Goal: Book appointment/travel/reservation

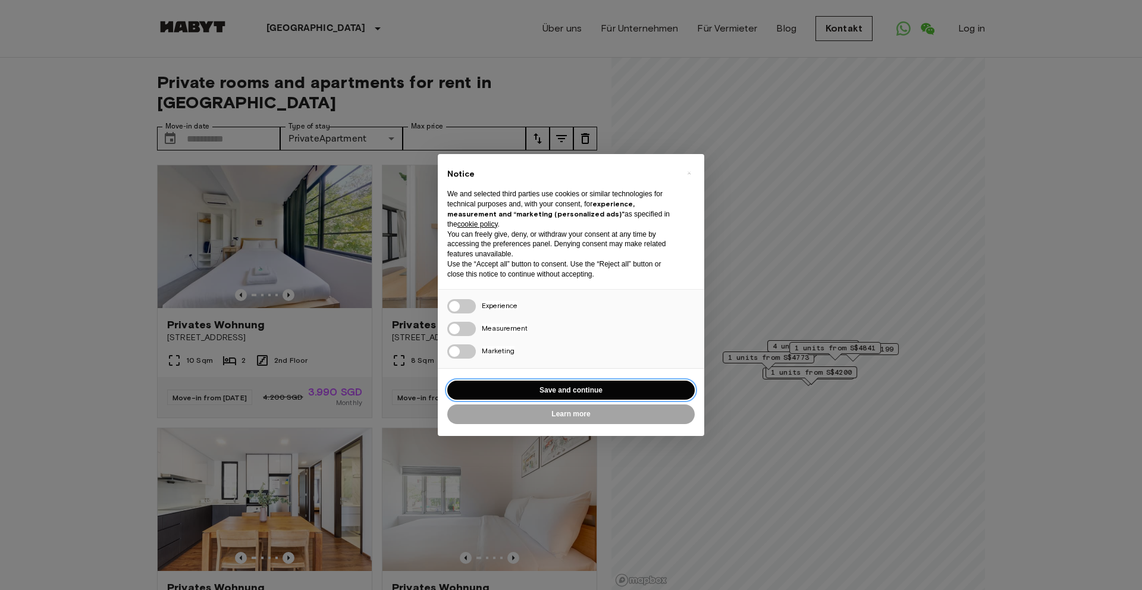
click at [538, 384] on button "Save and continue" at bounding box center [570, 391] width 247 height 20
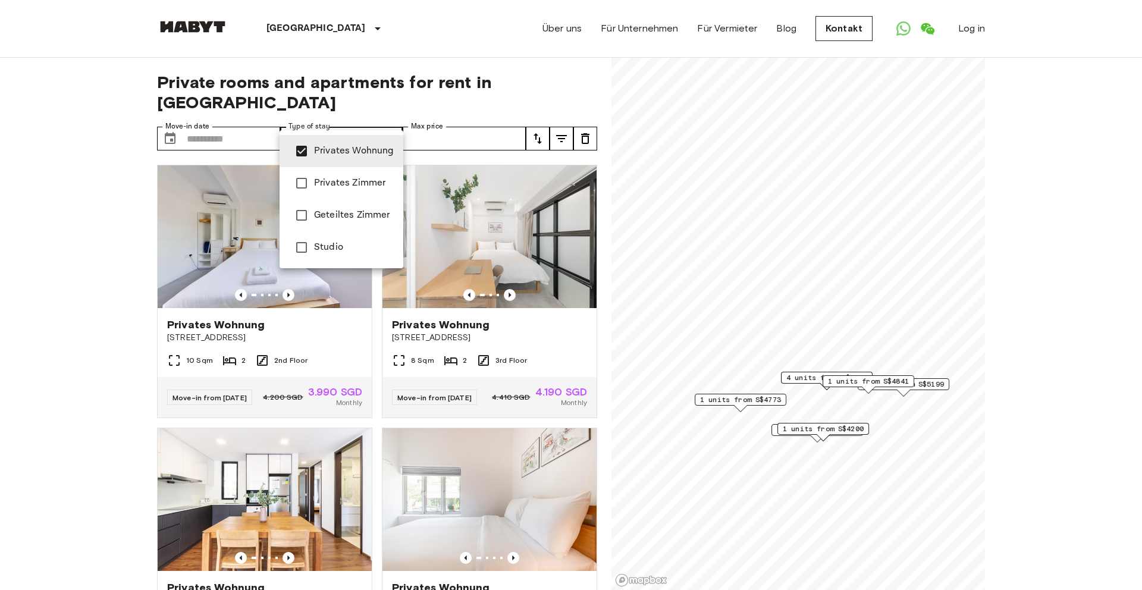
click at [330, 160] on li "Privates Wohnung" at bounding box center [342, 151] width 124 height 32
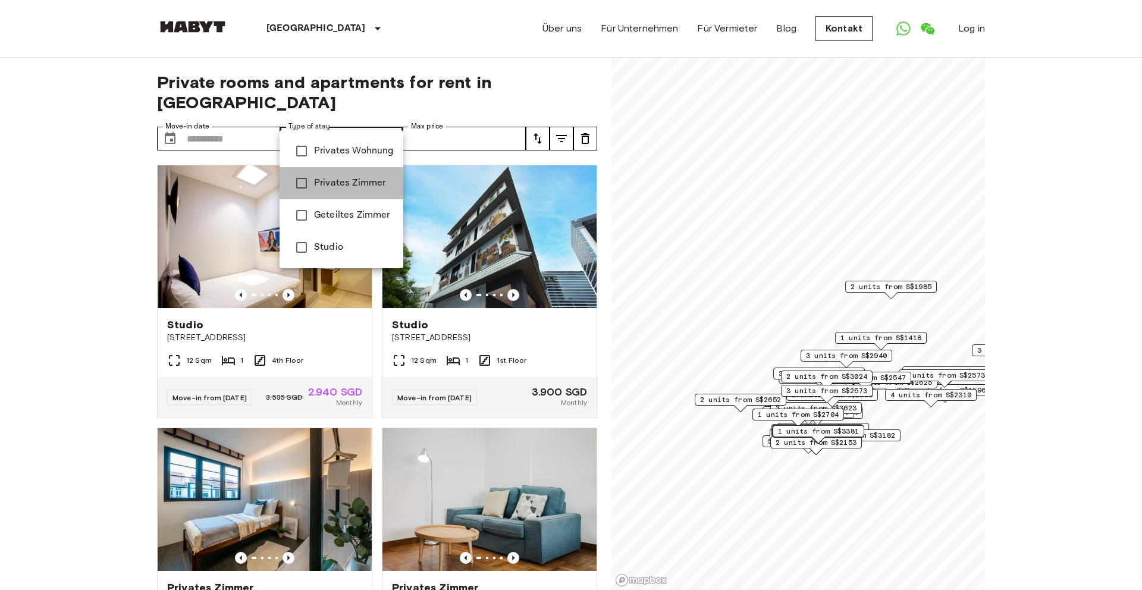
click at [330, 197] on li "Privates Zimmer" at bounding box center [342, 183] width 124 height 32
type input "**********"
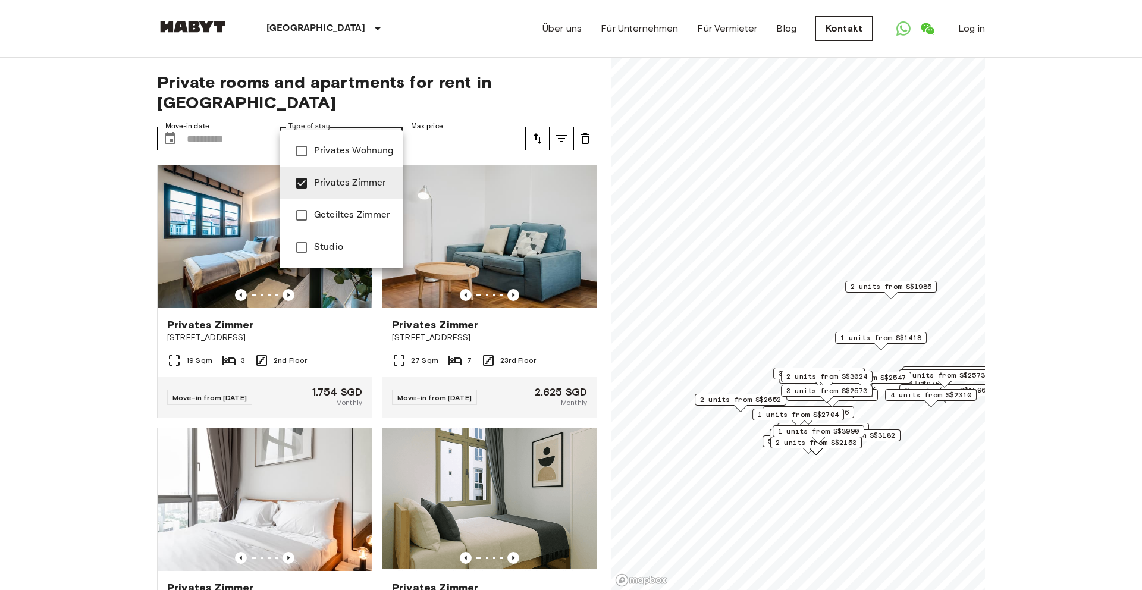
click at [321, 114] on div at bounding box center [571, 295] width 1142 height 590
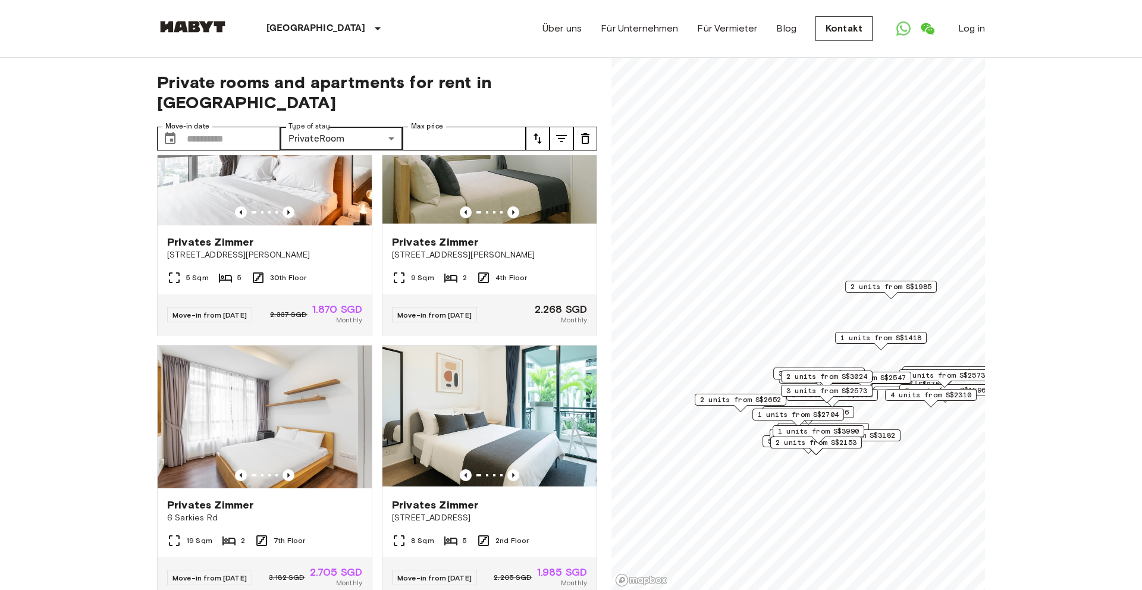
scroll to position [346, 0]
click at [772, 414] on span "1 units from S$2704" at bounding box center [798, 414] width 81 height 11
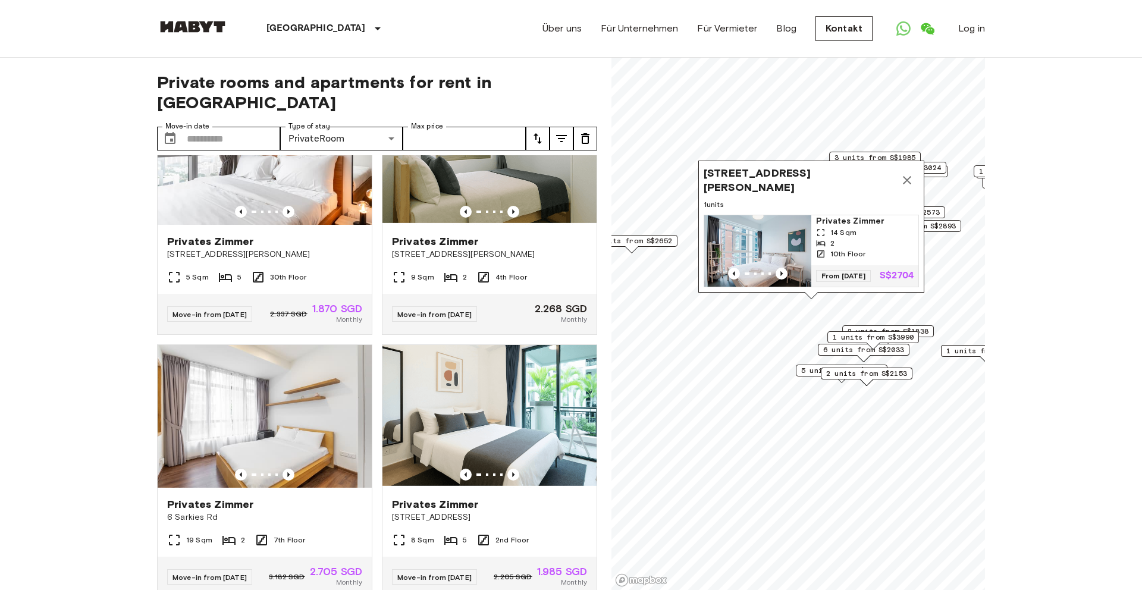
click at [906, 183] on icon "Map marker" at bounding box center [907, 180] width 14 height 14
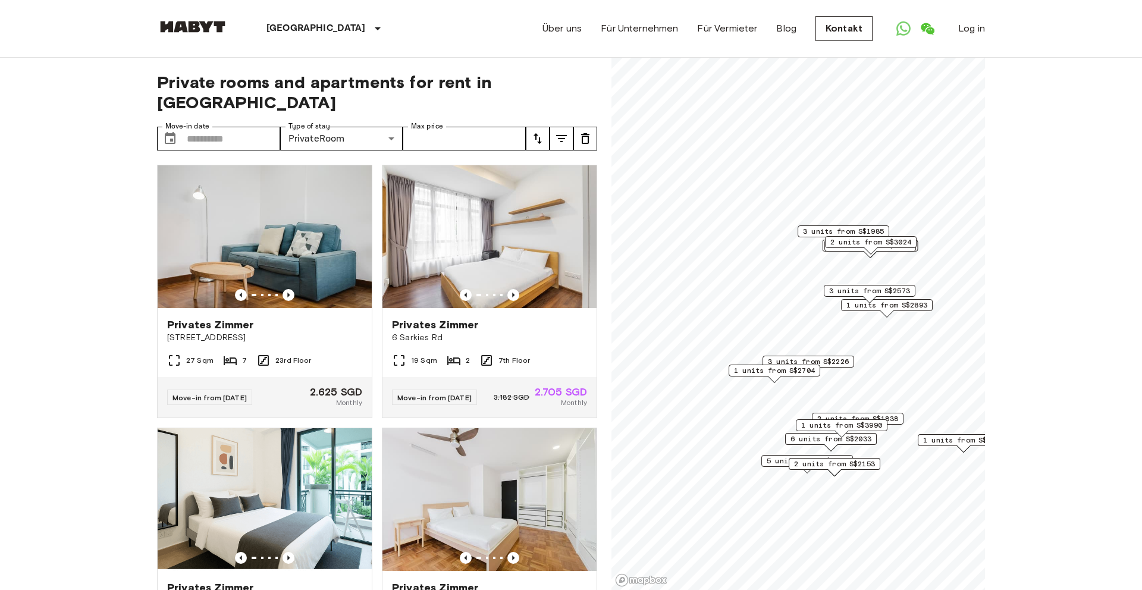
click at [896, 420] on span "2 units from S$1838" at bounding box center [857, 418] width 81 height 11
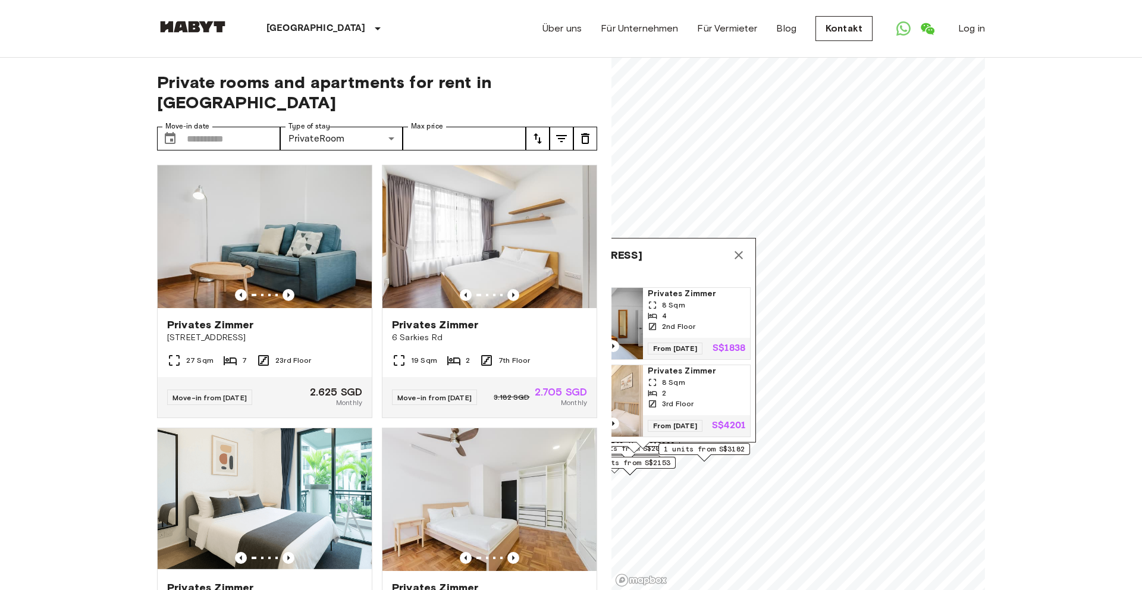
click at [740, 252] on icon "Map marker" at bounding box center [739, 255] width 8 height 8
